Goal: Task Accomplishment & Management: Use online tool/utility

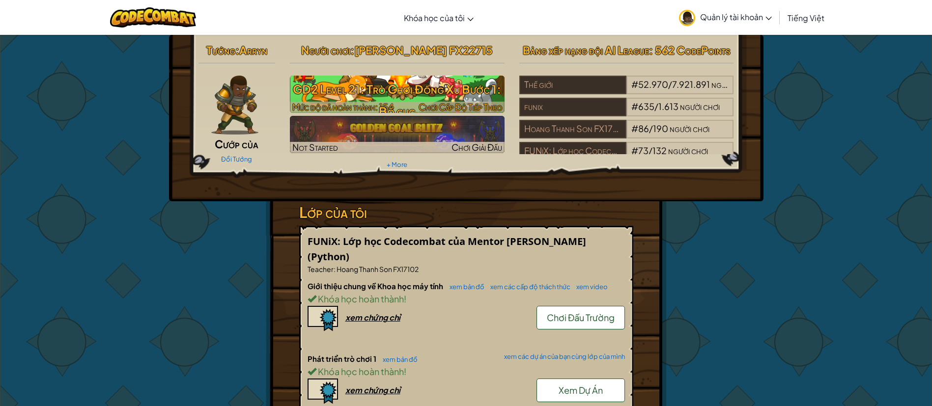
drag, startPoint x: 429, startPoint y: 111, endPoint x: 486, endPoint y: 113, distance: 56.5
click at [429, 111] on h3 "GD2 Level 21: Trò Chơi Đồng Xu Bước 1: Bố cục" at bounding box center [397, 100] width 215 height 44
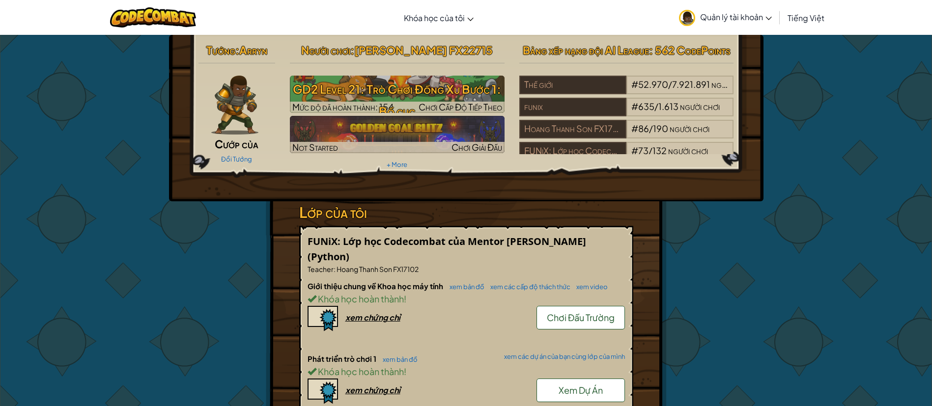
select select "vi"
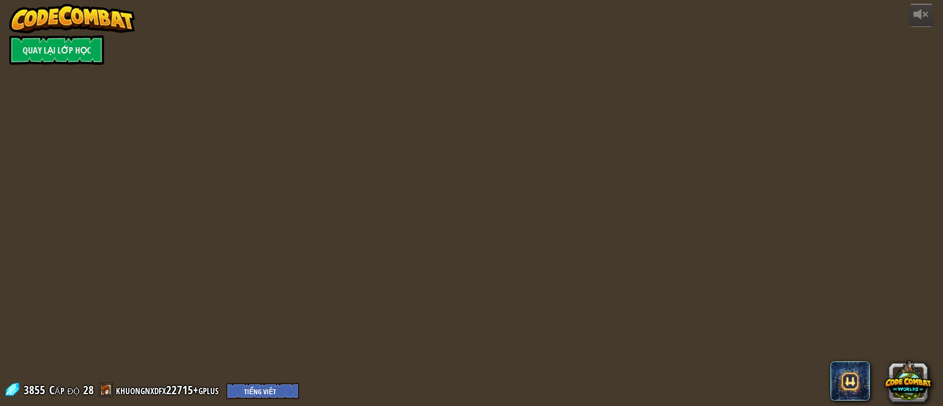
select select "vi"
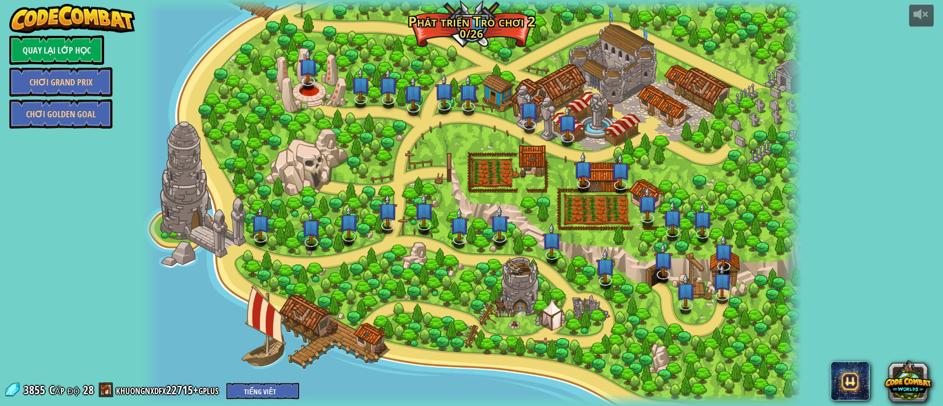
select select "vi"
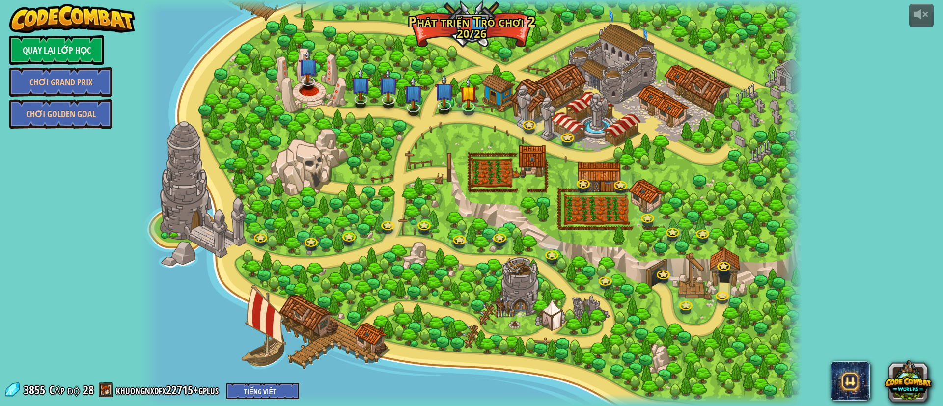
select select "vi"
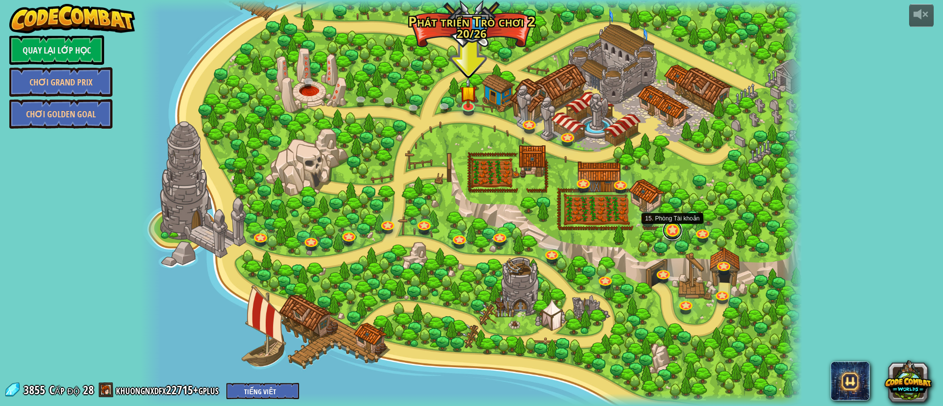
click at [670, 229] on link at bounding box center [673, 231] width 20 height 20
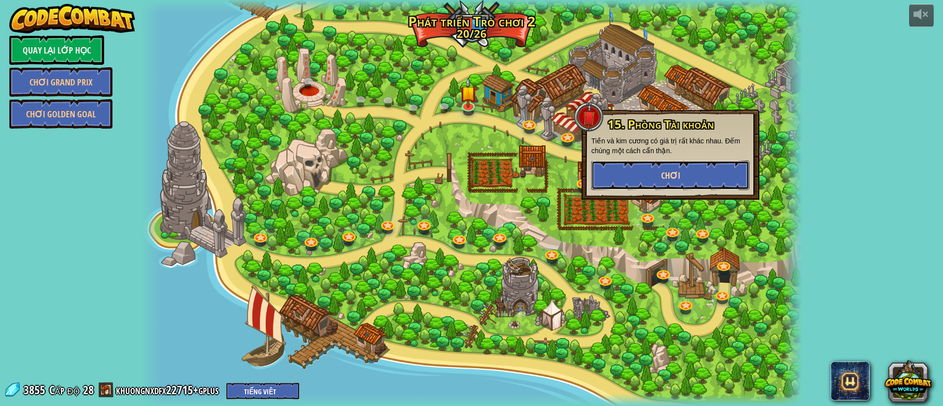
click at [681, 174] on button "Chơi" at bounding box center [670, 175] width 158 height 29
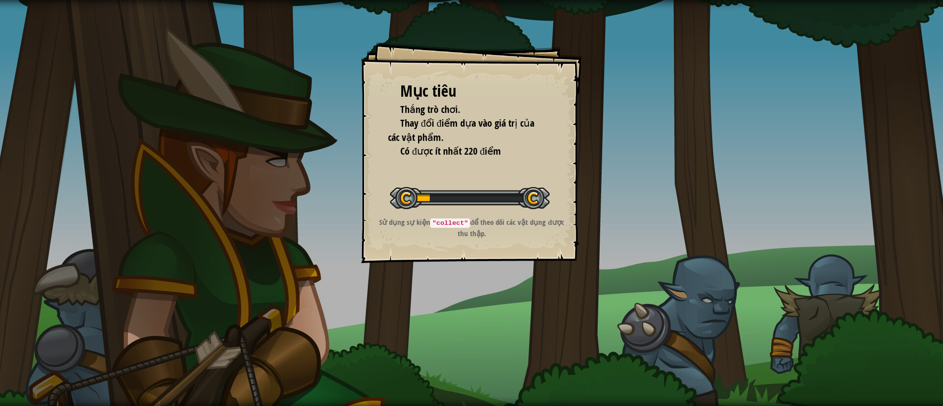
click at [700, 161] on div "Mục tiêu Thắng trò chơi. Thay đổi điểm dựa vào giá trị của các vật phẩm. Có đượ…" at bounding box center [471, 203] width 943 height 406
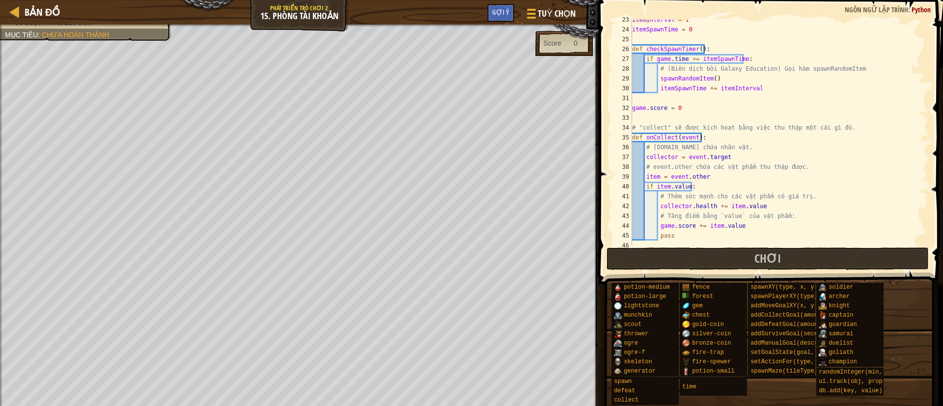
scroll to position [354, 0]
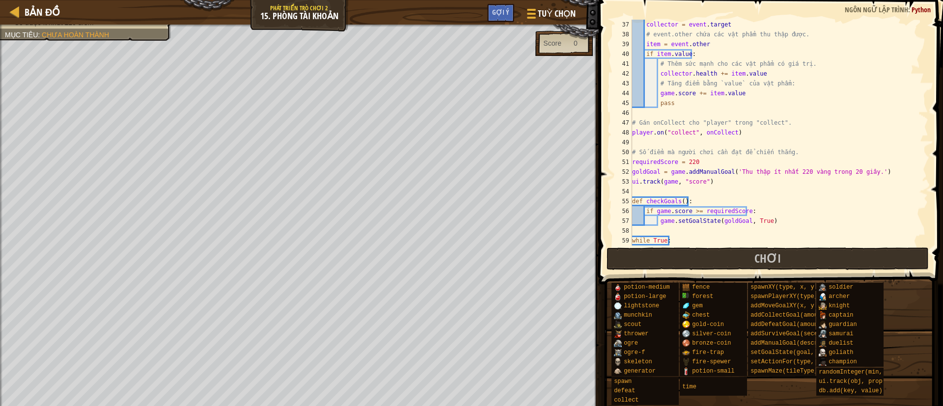
type textarea "checkGoals()"
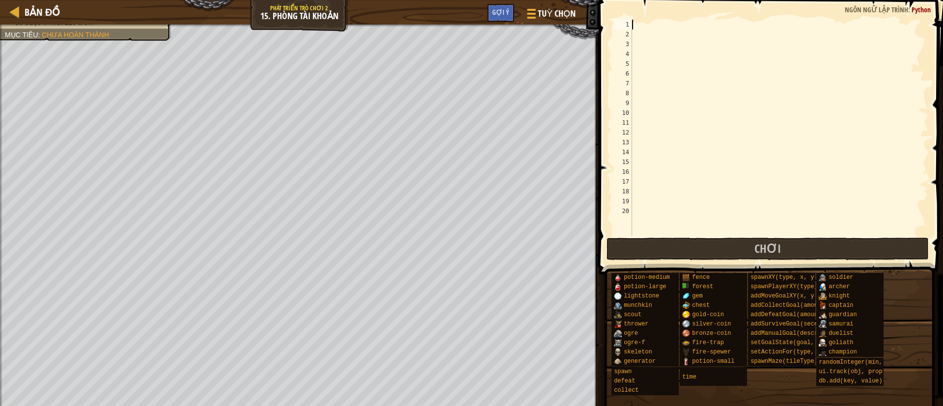
click at [662, 27] on div at bounding box center [779, 138] width 298 height 236
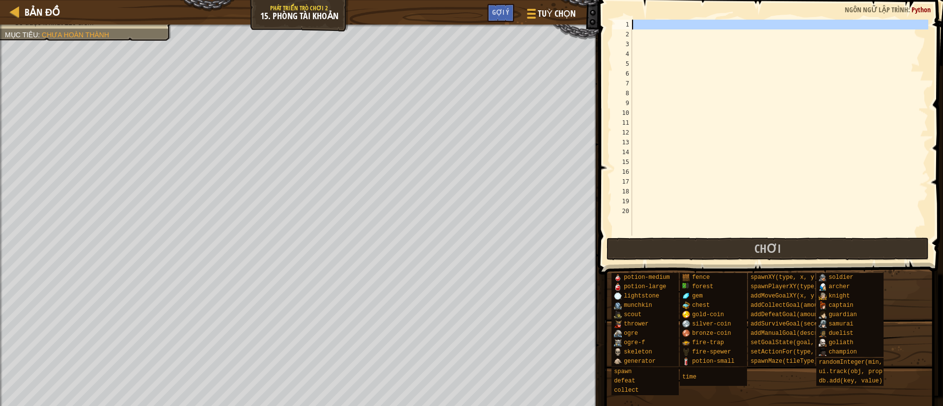
click at [662, 27] on div at bounding box center [779, 138] width 298 height 236
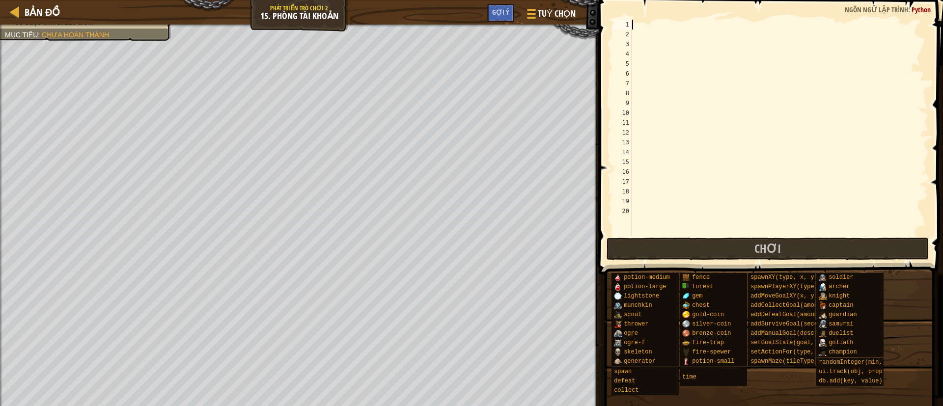
click at [662, 27] on div at bounding box center [779, 138] width 298 height 236
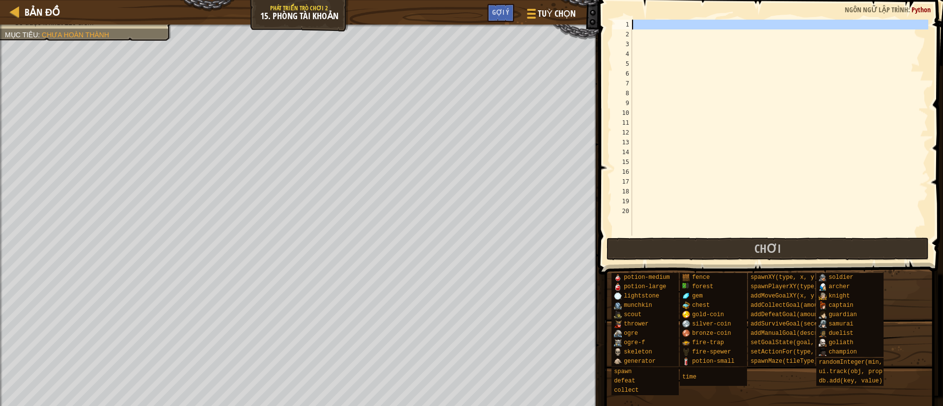
click at [661, 27] on div at bounding box center [779, 138] width 298 height 236
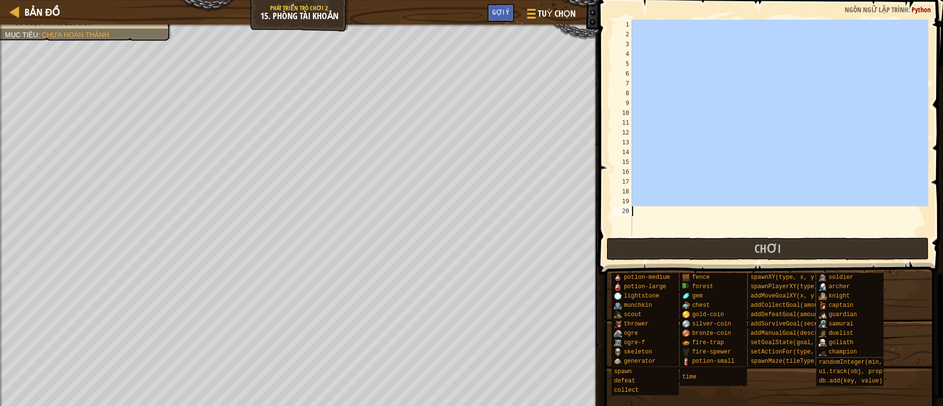
click at [661, 27] on div at bounding box center [779, 138] width 298 height 236
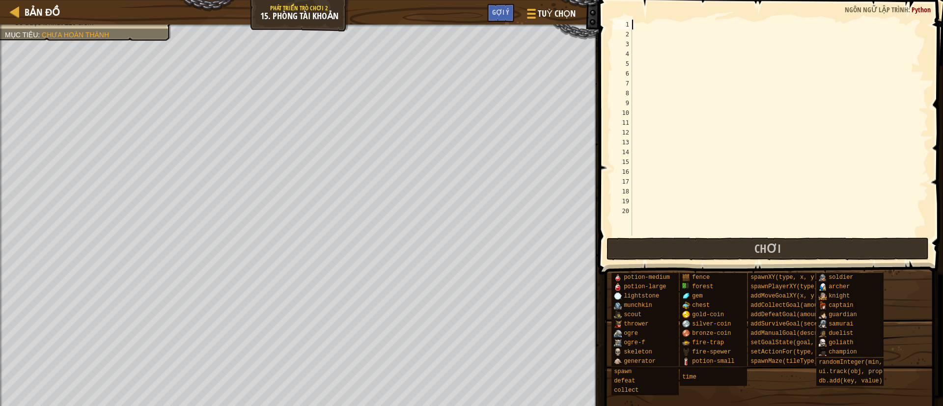
click at [661, 27] on div at bounding box center [779, 138] width 298 height 236
